Goal: Task Accomplishment & Management: Use online tool/utility

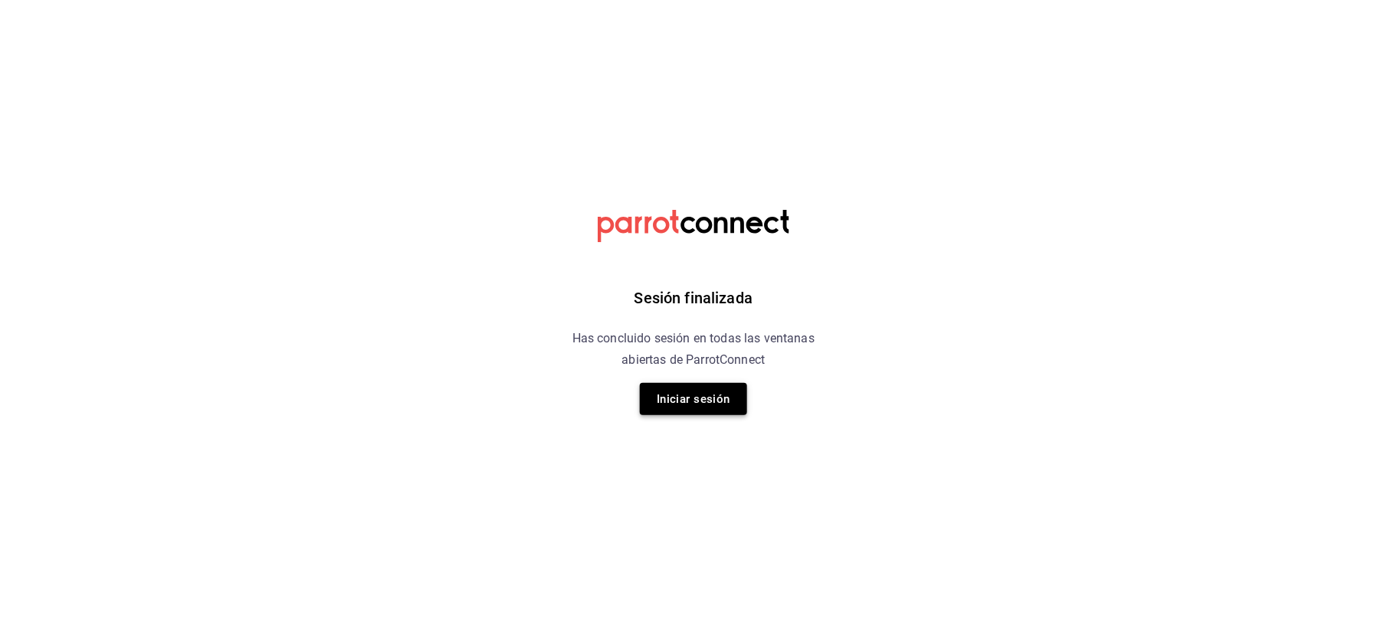
click at [700, 399] on button "Iniciar sesión" at bounding box center [693, 399] width 107 height 32
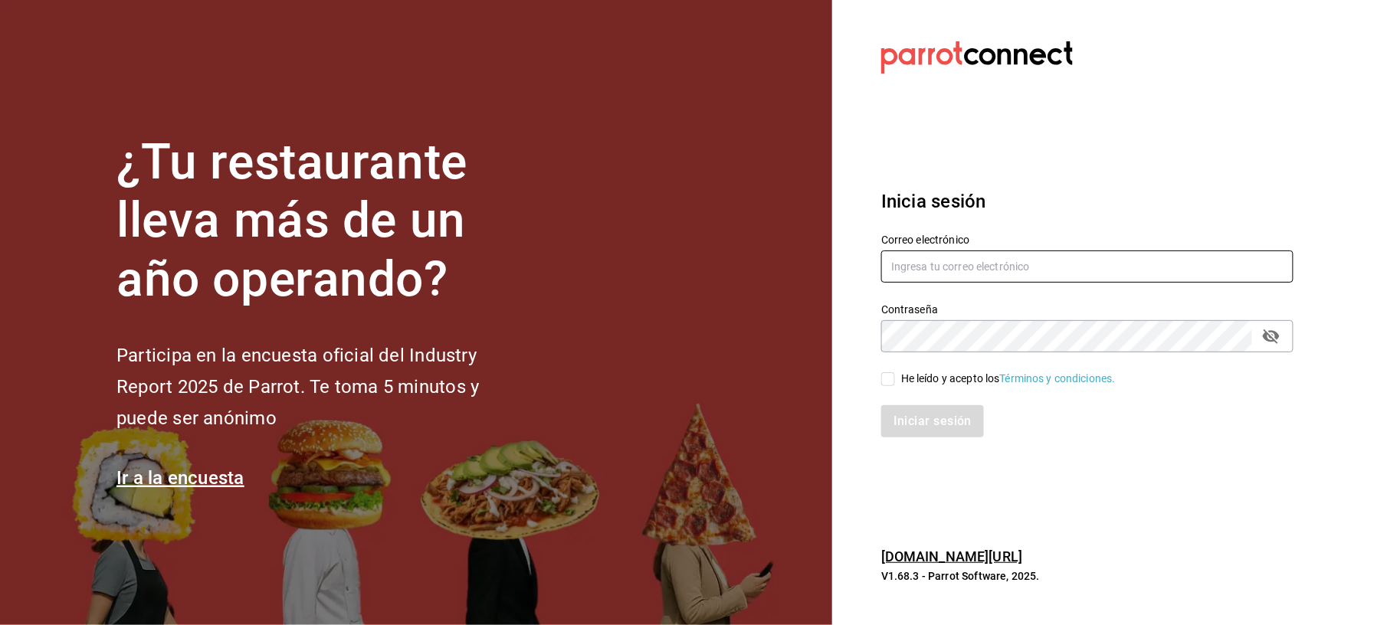
type input "[EMAIL_ADDRESS][DOMAIN_NAME]"
click at [884, 378] on input "He leído y acepto los Términos y condiciones." at bounding box center [888, 379] width 14 height 14
checkbox input "true"
click at [907, 421] on button "Iniciar sesión" at bounding box center [933, 421] width 104 height 32
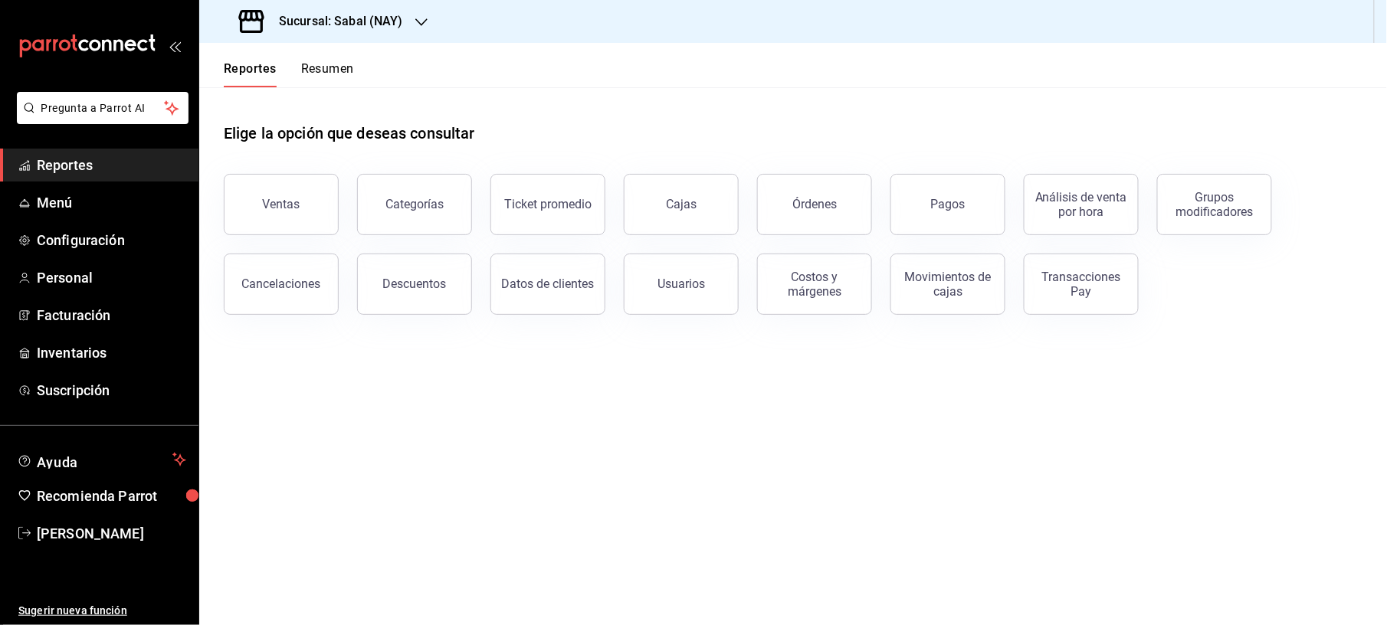
click at [415, 22] on icon "button" at bounding box center [421, 22] width 12 height 12
click at [270, 102] on span "Flamingos Golf" at bounding box center [249, 101] width 74 height 16
click at [317, 210] on button "Ventas" at bounding box center [281, 204] width 115 height 61
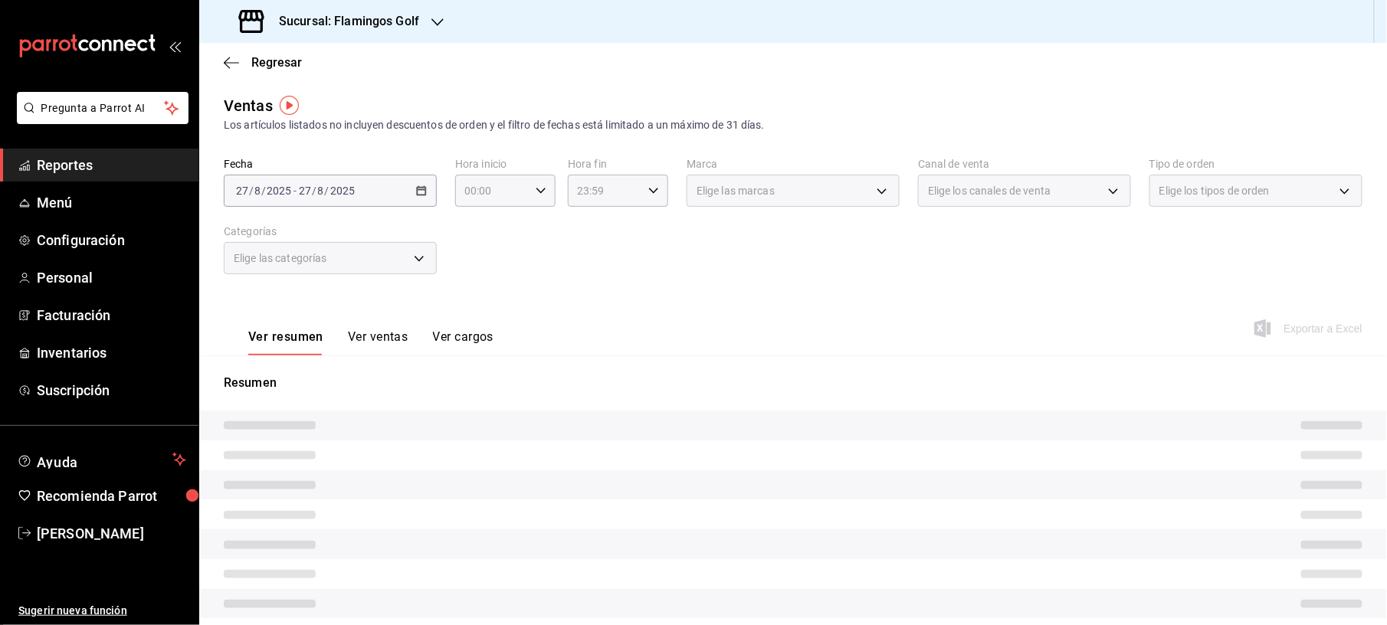
click at [405, 188] on div "2025-08-27 27 / 8 / 2025 - 2025-08-27 27 / 8 / 2025" at bounding box center [330, 191] width 213 height 32
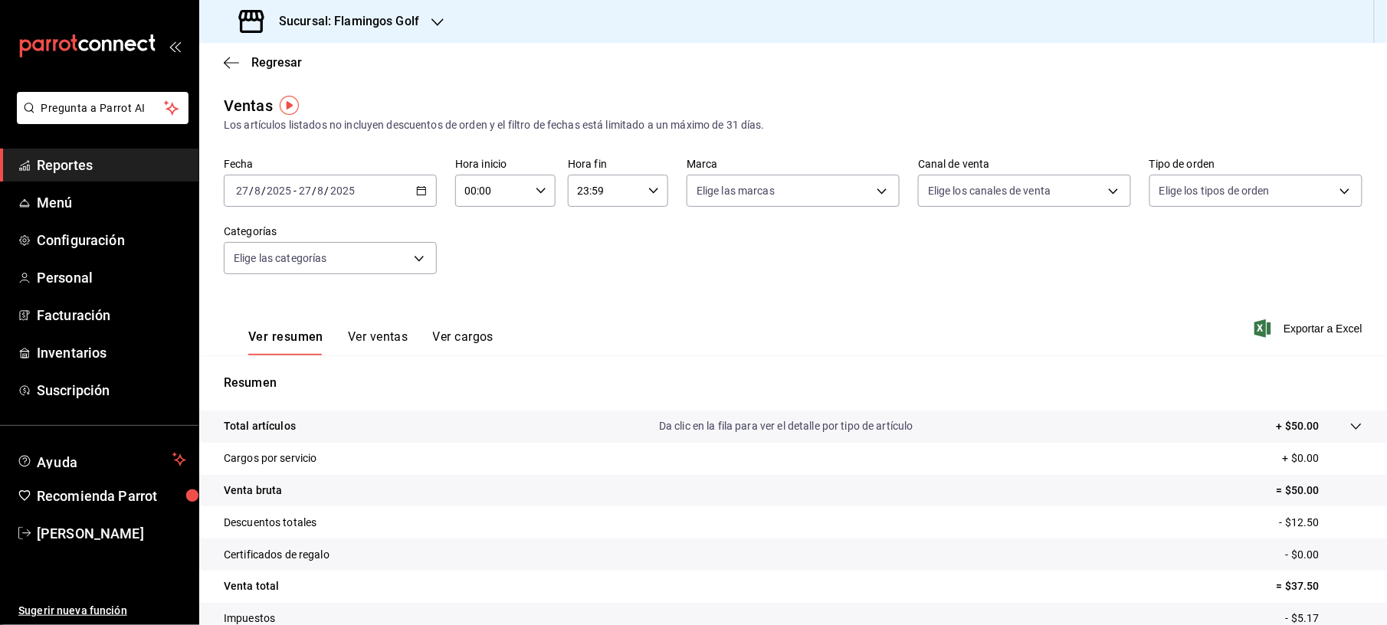
click at [408, 189] on div "2025-08-27 27 / 8 / 2025 - 2025-08-27 27 / 8 / 2025" at bounding box center [330, 191] width 213 height 32
click at [280, 267] on span "Ayer" at bounding box center [296, 272] width 119 height 16
click at [421, 185] on icon "button" at bounding box center [421, 190] width 11 height 11
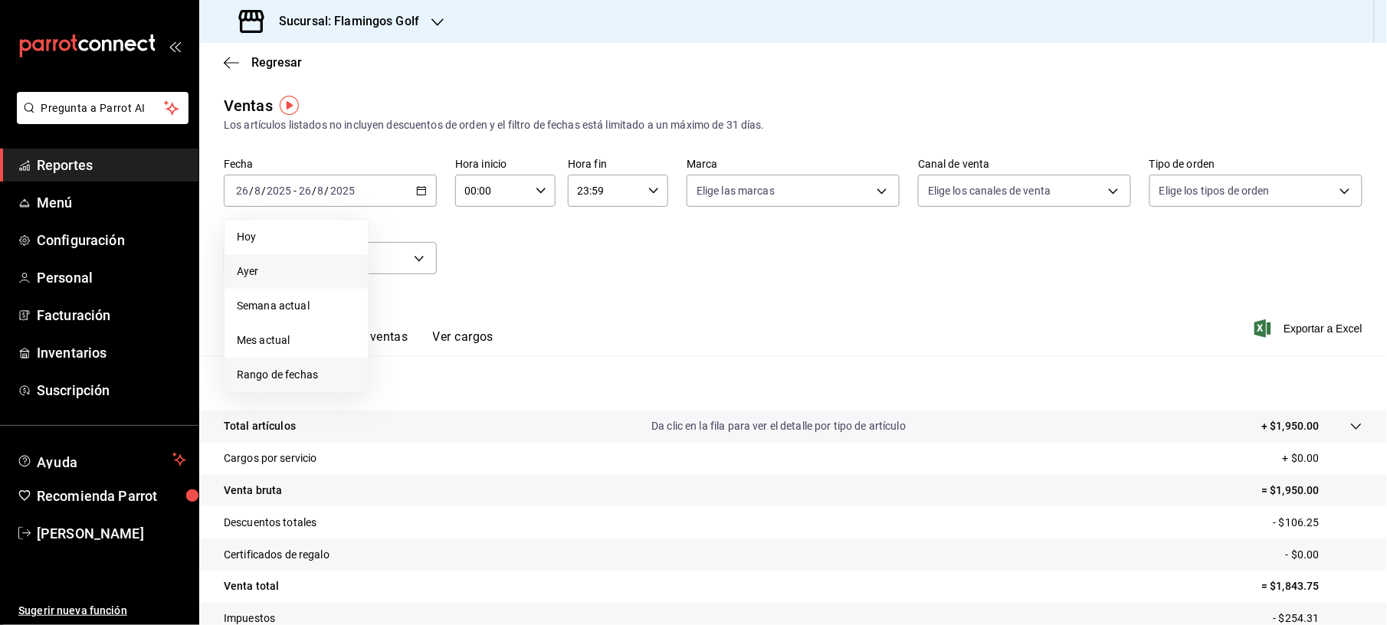
click at [279, 378] on span "Rango de fechas" at bounding box center [296, 375] width 119 height 16
click at [510, 298] on button "1" at bounding box center [509, 293] width 27 height 28
click at [486, 362] on abbr "14" at bounding box center [482, 360] width 10 height 11
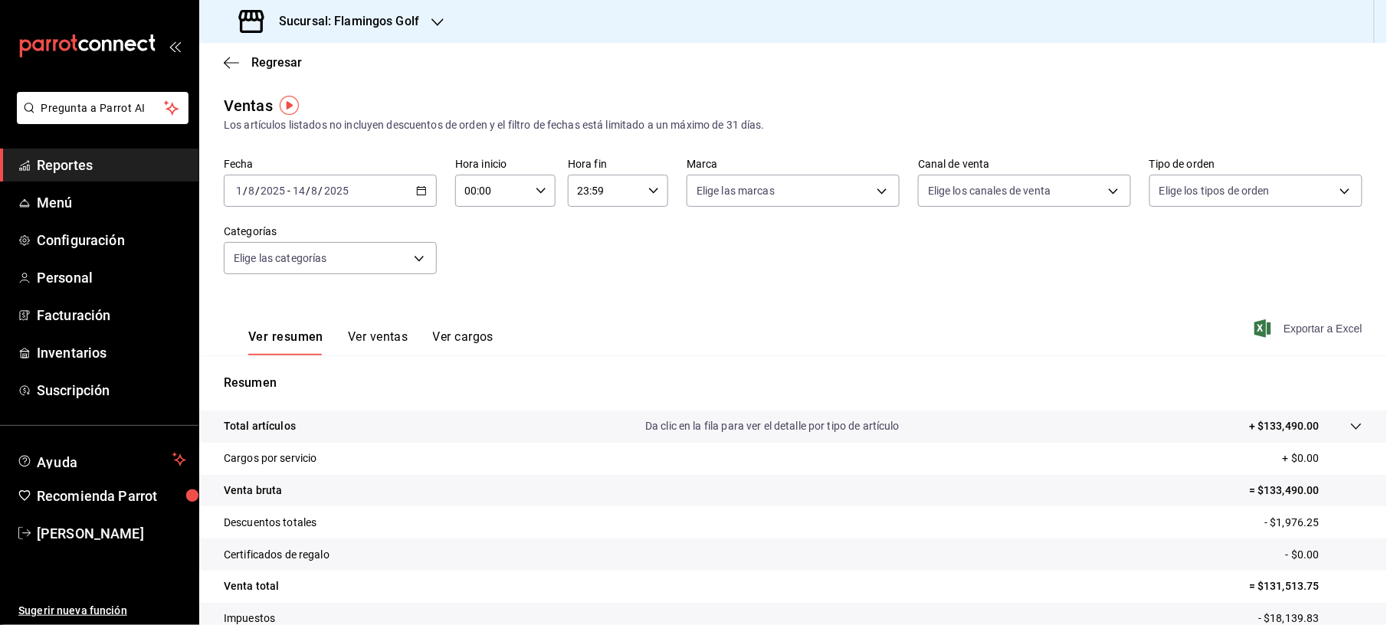
click at [1286, 330] on span "Exportar a Excel" at bounding box center [1310, 329] width 105 height 18
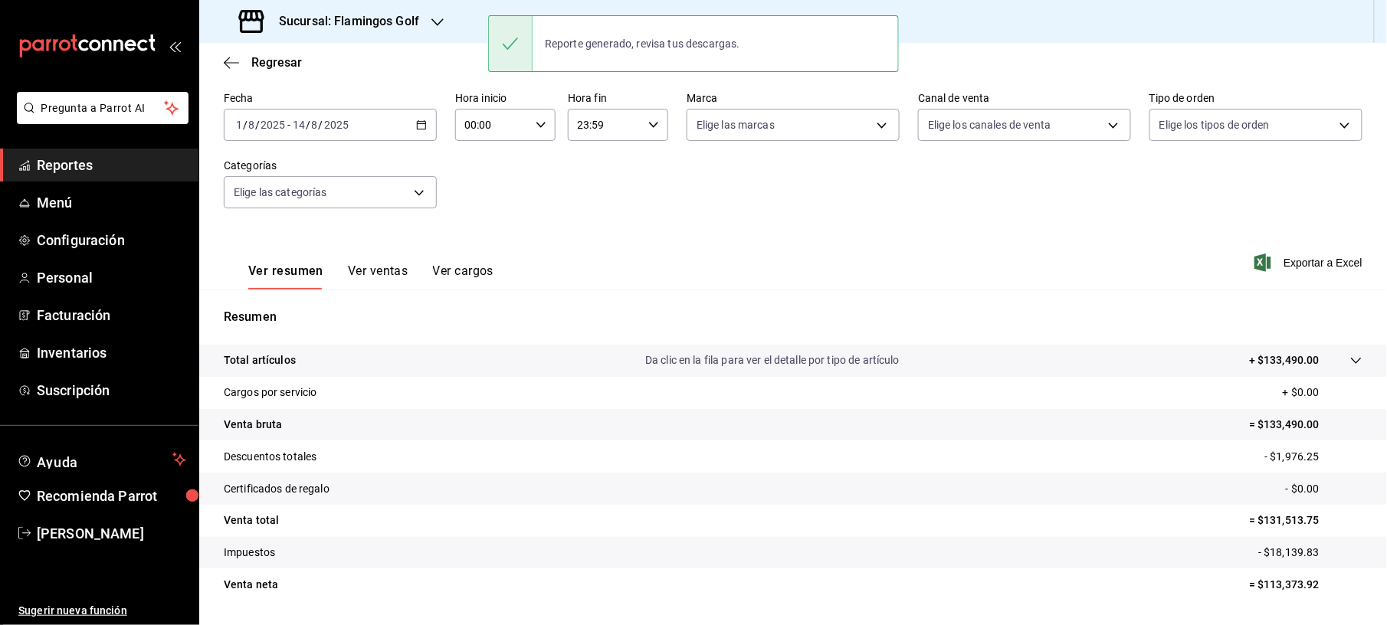
scroll to position [102, 0]
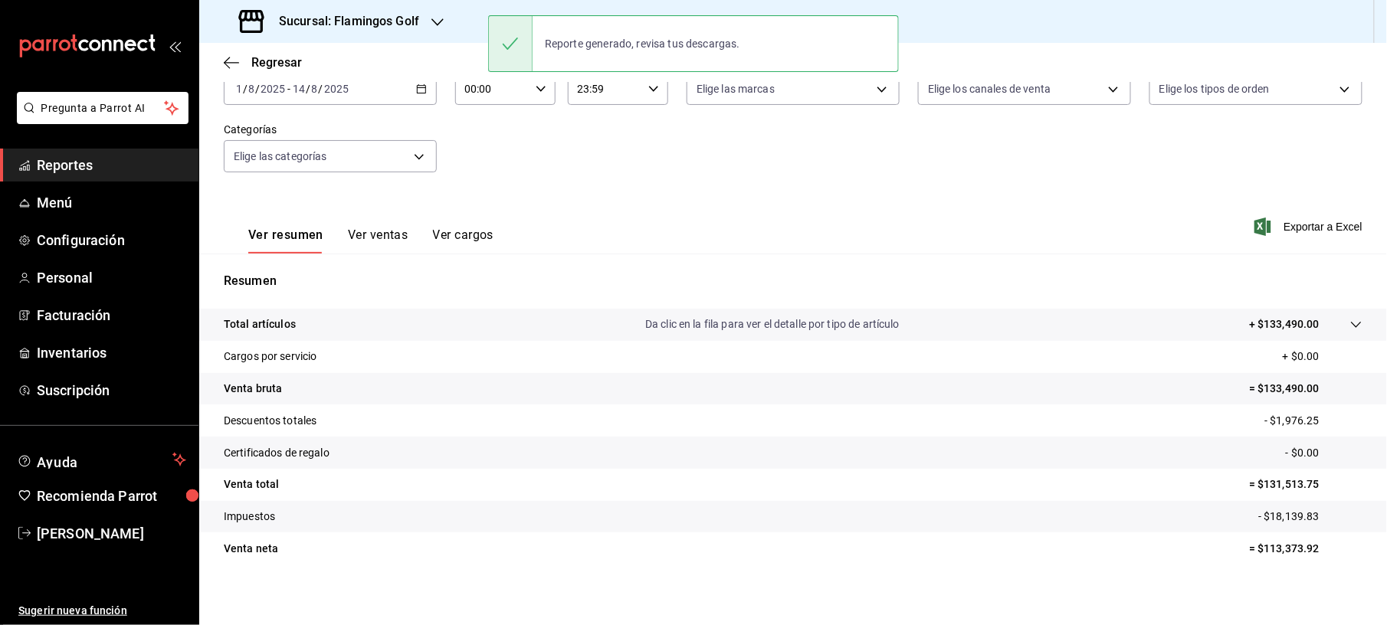
click at [660, 261] on div "Resumen Total artículos Da clic en la fila para ver el detalle por tipo de artí…" at bounding box center [793, 419] width 1188 height 330
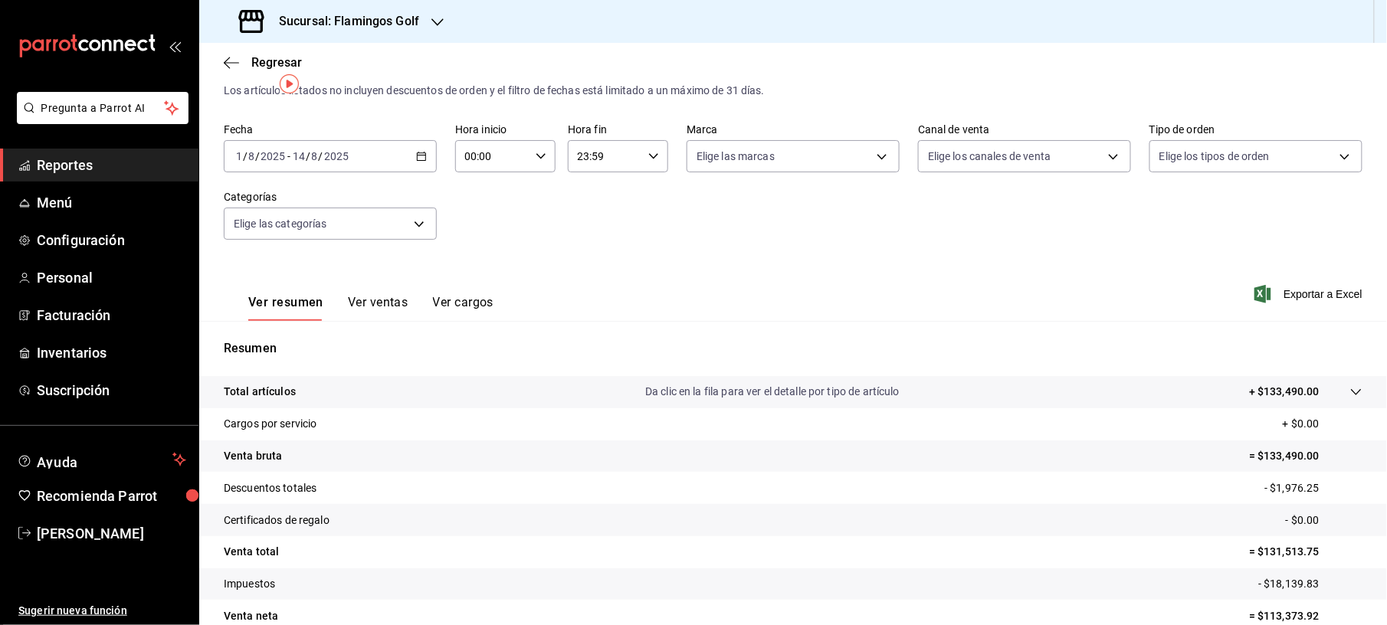
scroll to position [0, 0]
